Goal: Information Seeking & Learning: Learn about a topic

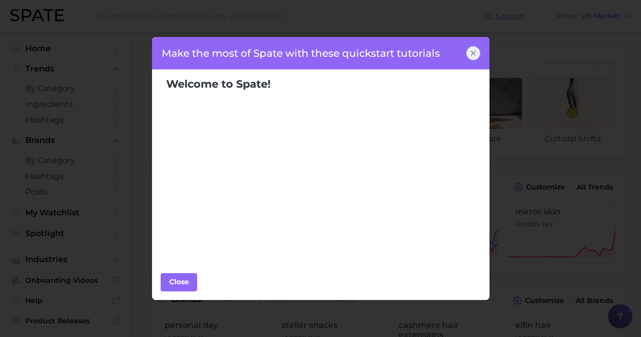
click at [471, 49] on icon at bounding box center [473, 53] width 8 height 8
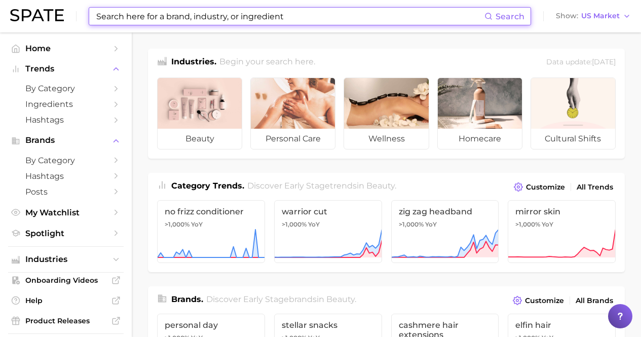
click at [206, 10] on input at bounding box center [289, 16] width 389 height 17
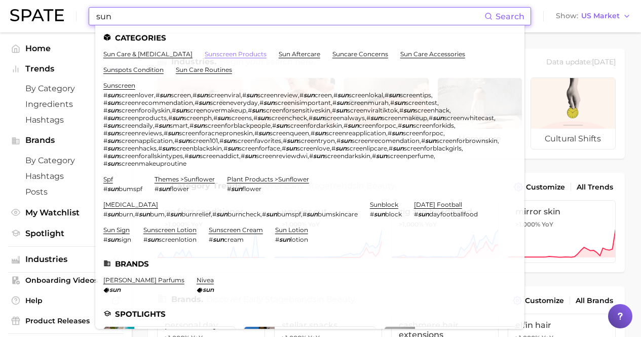
type input "sun"
click at [205, 56] on link "sunscreen products" at bounding box center [236, 54] width 62 height 8
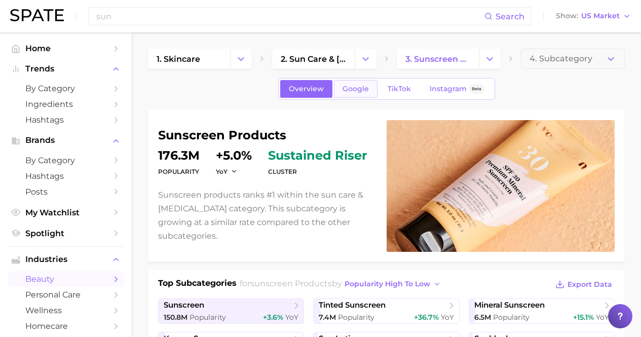
click at [351, 91] on span "Google" at bounding box center [356, 89] width 26 height 9
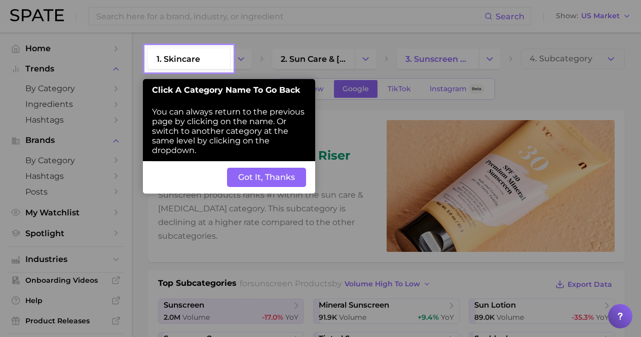
click at [269, 183] on button "Got It, Thanks" at bounding box center [266, 177] width 79 height 19
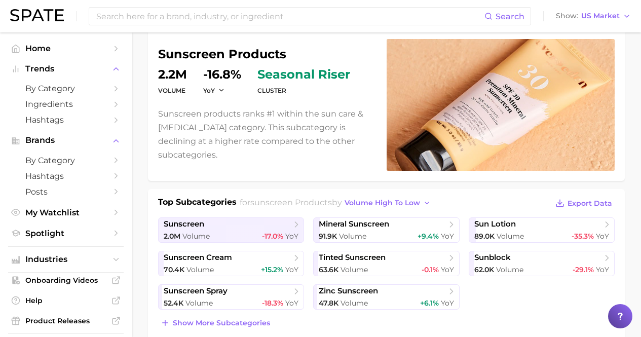
scroll to position [152, 0]
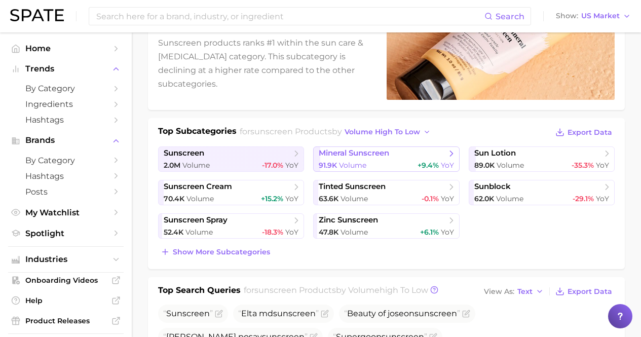
click at [382, 166] on div "91.9k Volume +9.4% YoY" at bounding box center [386, 166] width 135 height 10
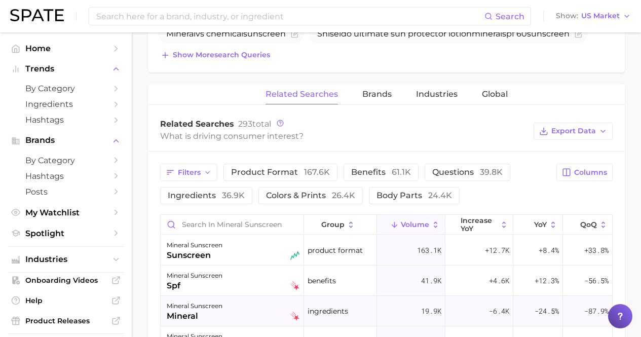
scroll to position [456, 0]
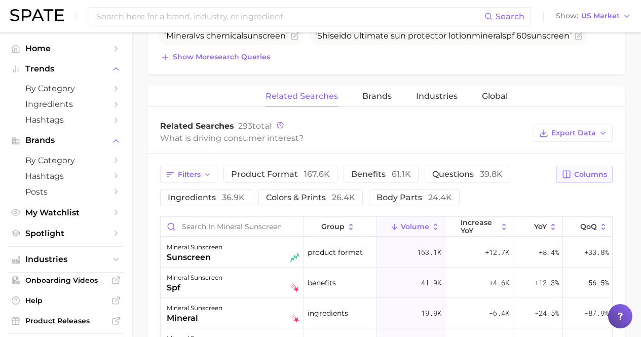
click at [587, 177] on span "Columns" at bounding box center [590, 174] width 33 height 9
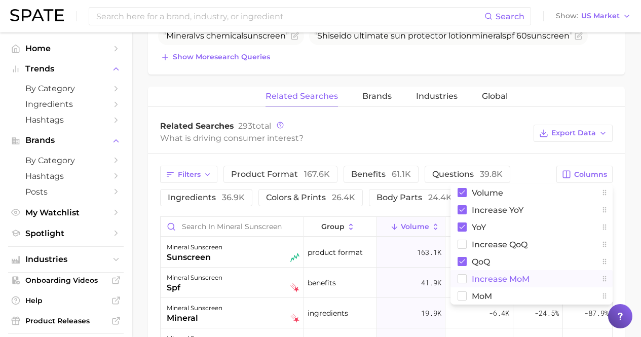
click at [484, 276] on span "increase MoM" at bounding box center [501, 279] width 58 height 9
click at [627, 227] on main "1. skincare 2. sun care & tanning 3. sunscreen products 4. mineral sunscreen Ov…" at bounding box center [386, 96] width 509 height 1040
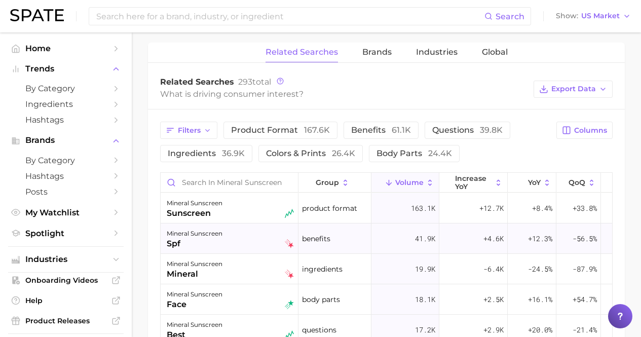
scroll to position [152, 0]
click at [580, 132] on span "Columns" at bounding box center [590, 130] width 33 height 9
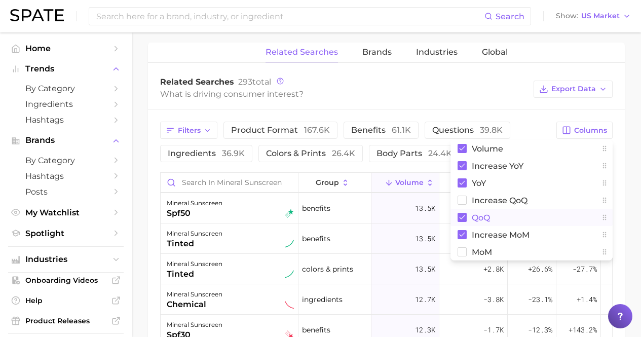
click at [487, 220] on span "QoQ" at bounding box center [481, 217] width 18 height 9
click at [510, 233] on span "increase MoM" at bounding box center [501, 235] width 58 height 9
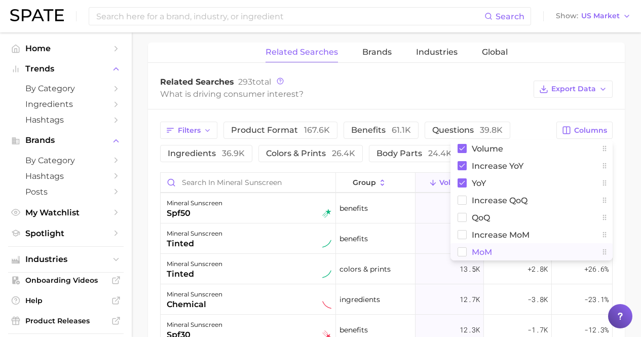
click at [482, 251] on span "MoM" at bounding box center [482, 252] width 20 height 9
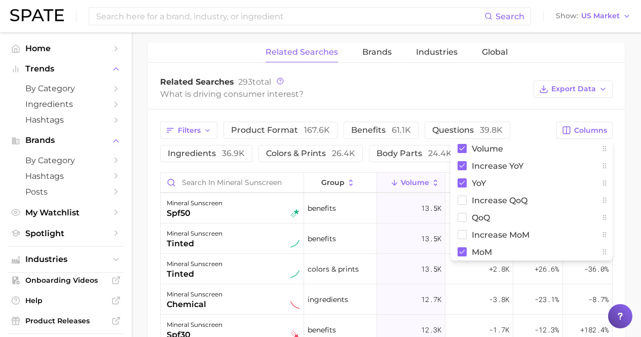
click at [628, 220] on main "1. skincare 2. sun care & tanning 3. sunscreen products 4. mineral sunscreen Ov…" at bounding box center [386, 52] width 509 height 1040
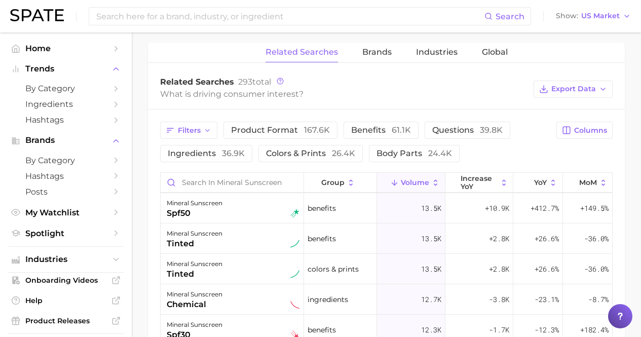
scroll to position [0, 0]
